Goal: Navigation & Orientation: Find specific page/section

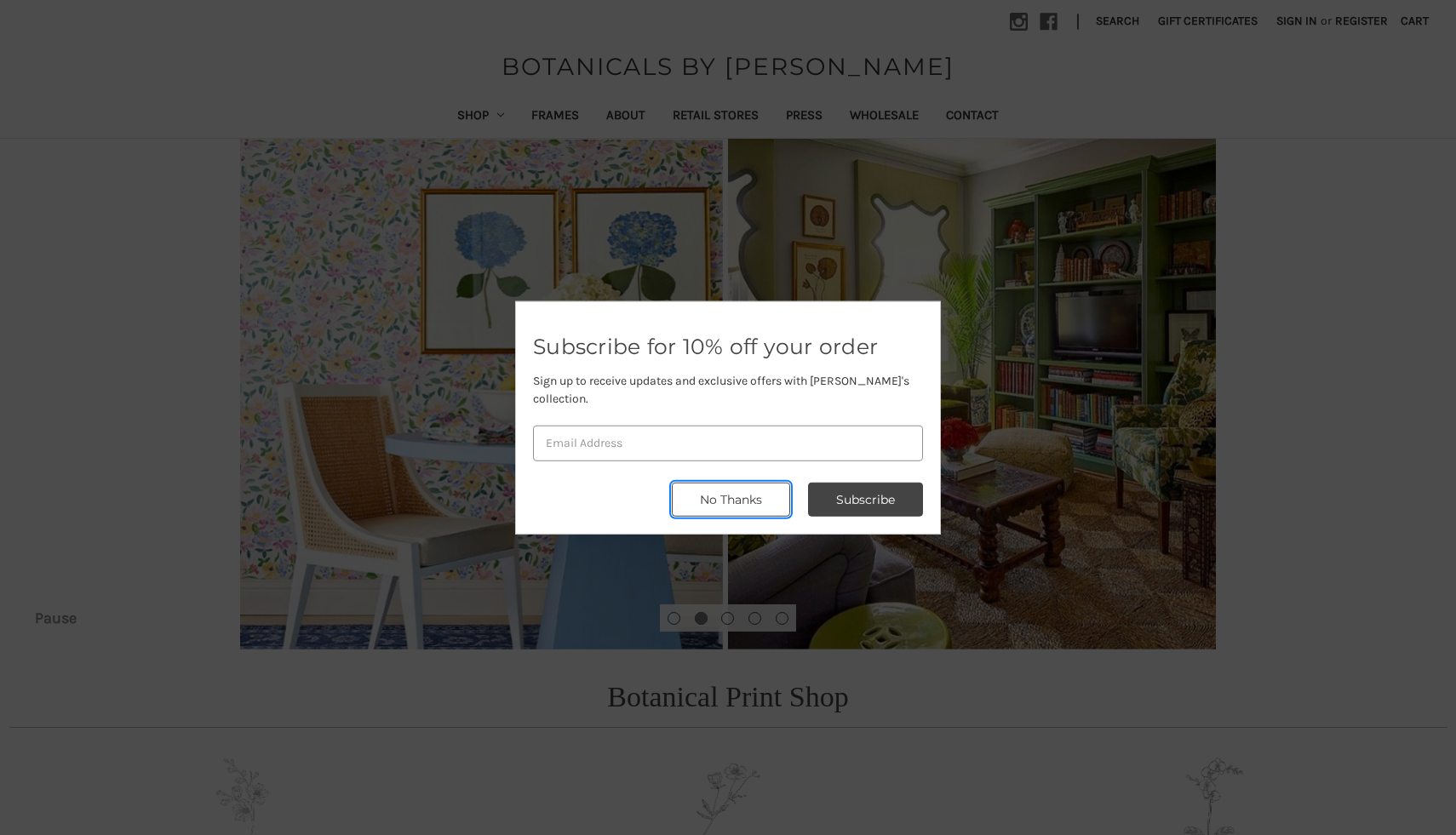
click at [714, 493] on button "No Thanks" at bounding box center [730, 500] width 118 height 34
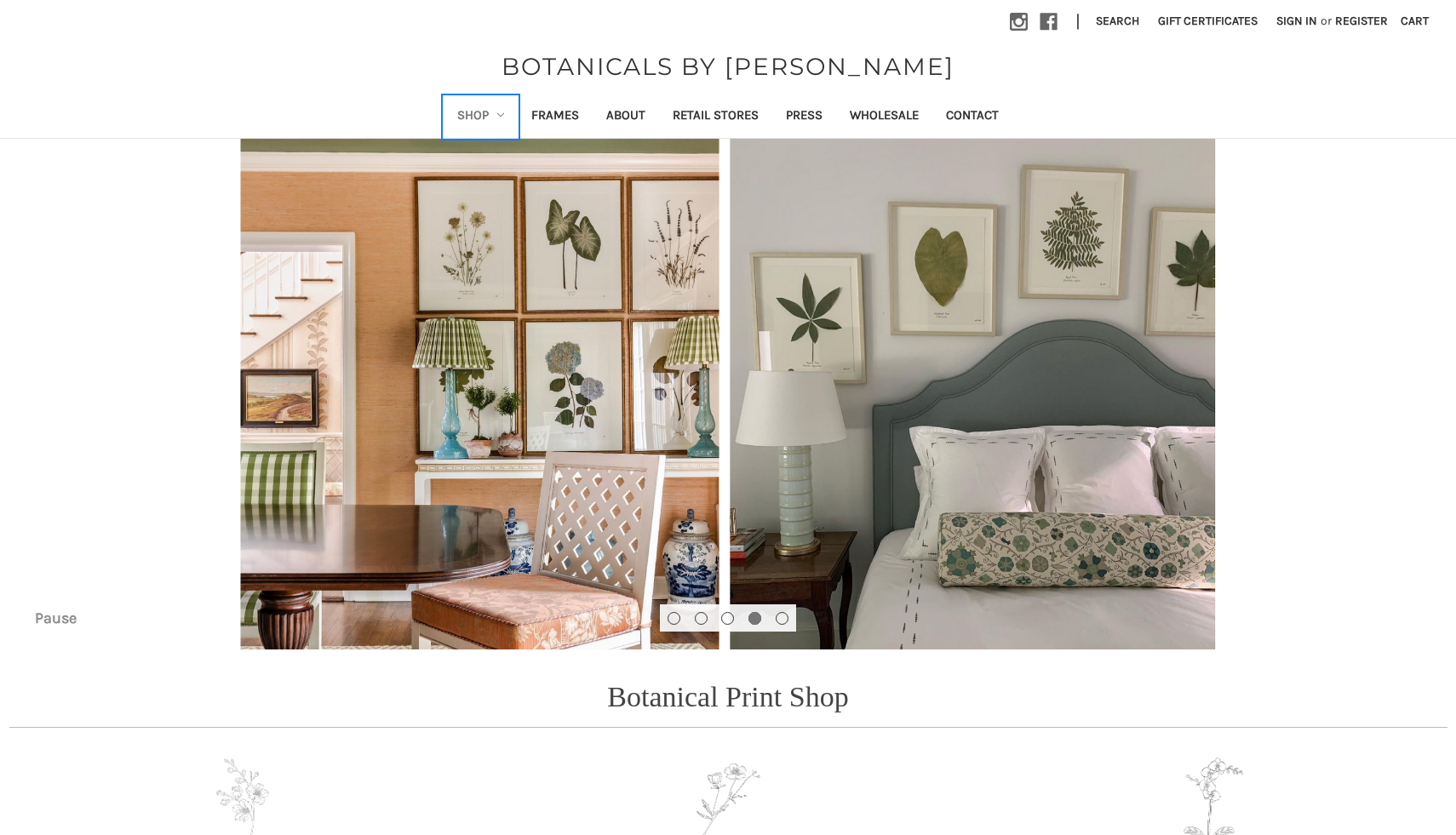
click at [486, 109] on link "Shop" at bounding box center [481, 117] width 75 height 42
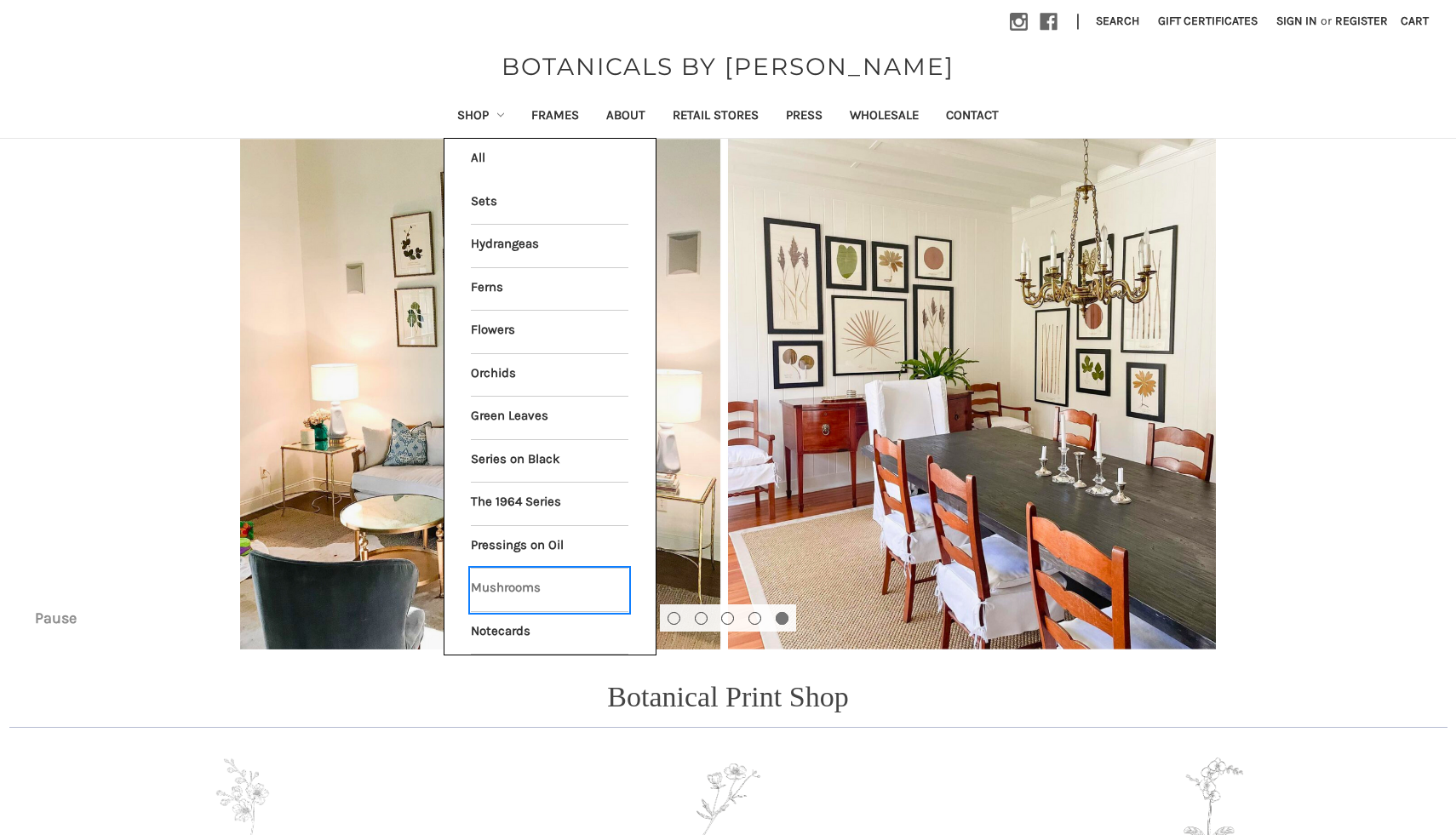
click at [504, 588] on link "Mushrooms" at bounding box center [549, 590] width 157 height 43
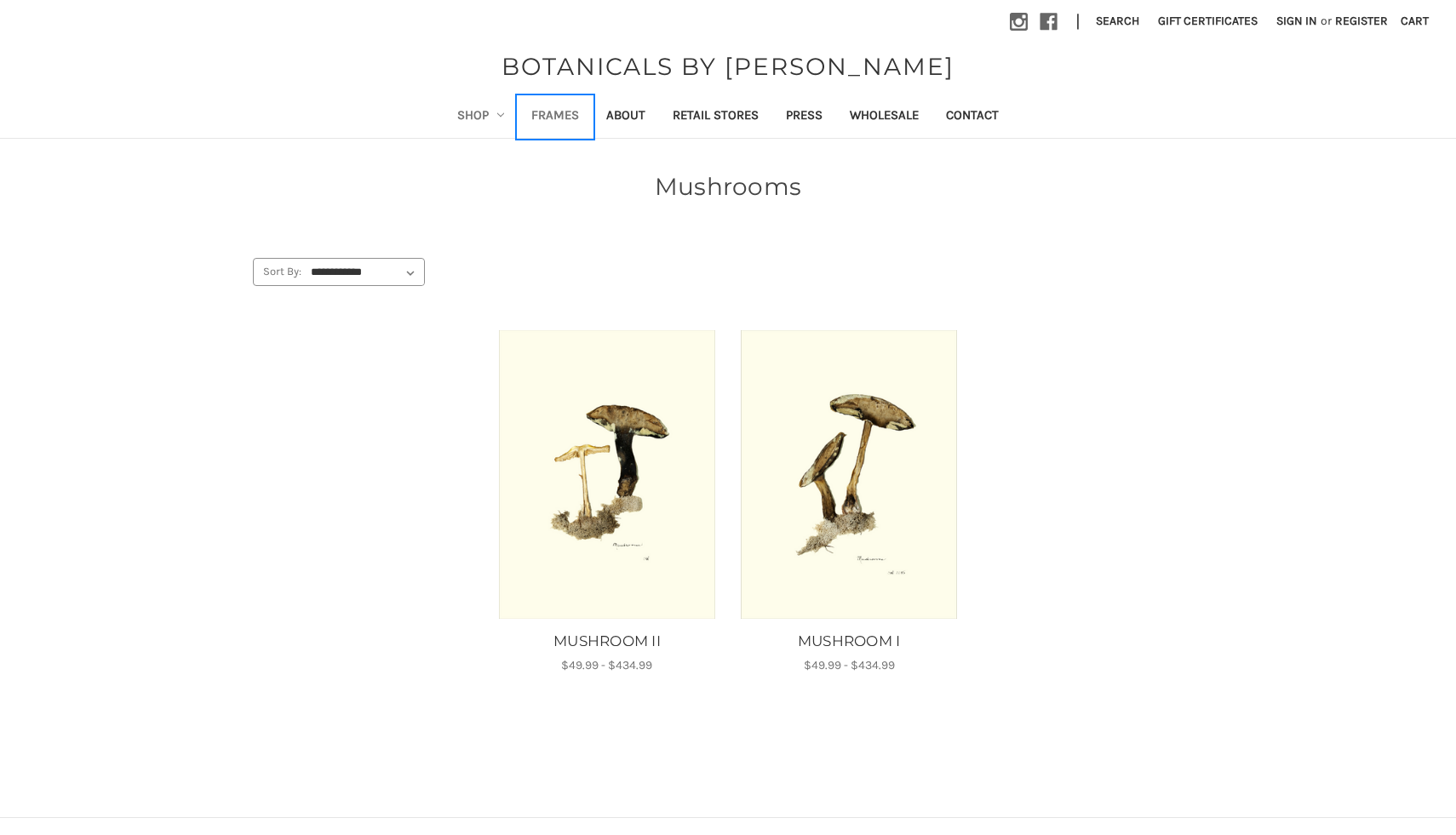
click at [554, 115] on link "Frames" at bounding box center [555, 117] width 75 height 42
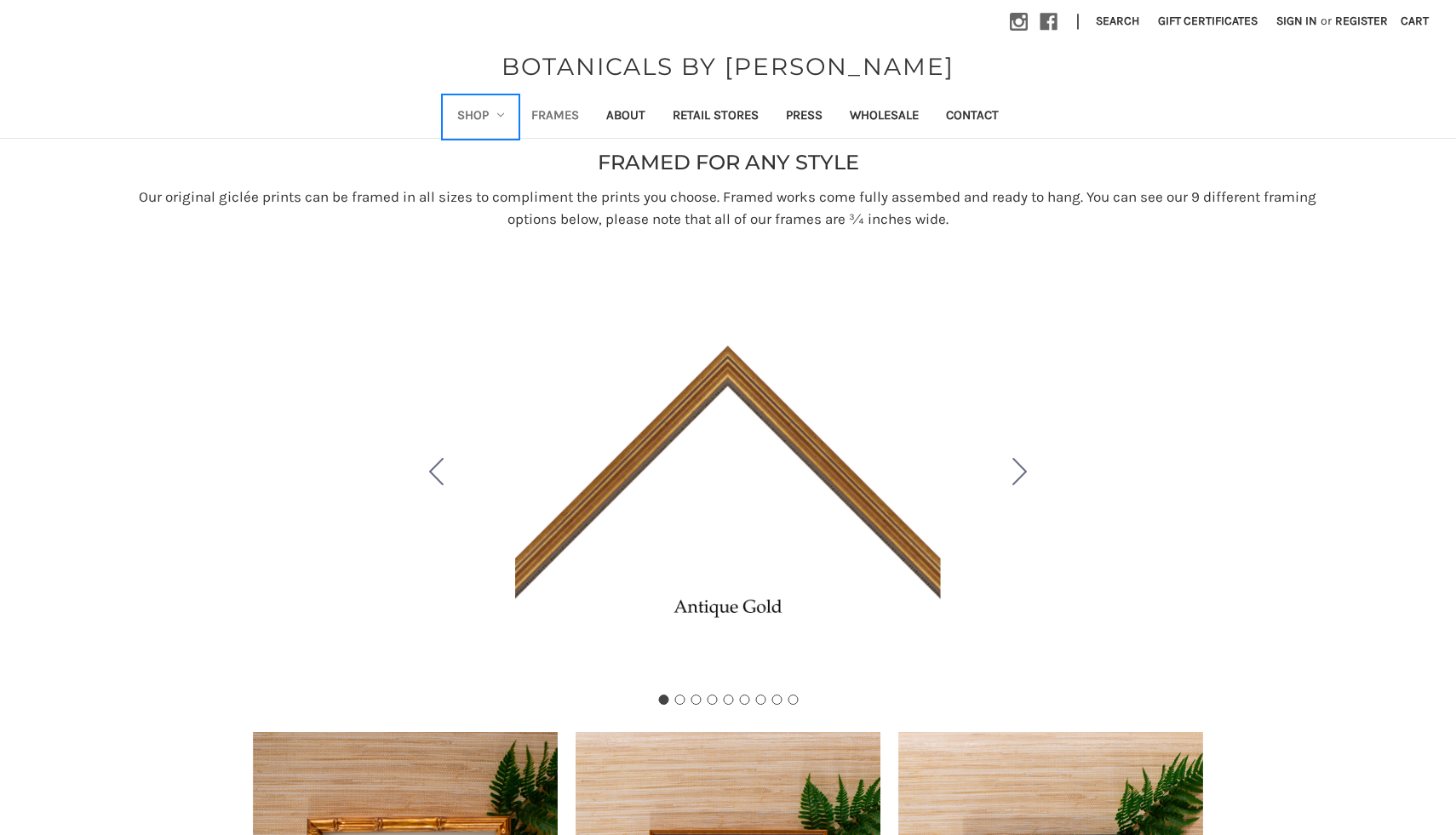
click at [481, 114] on link "Shop" at bounding box center [481, 117] width 75 height 42
